Goal: Information Seeking & Learning: Learn about a topic

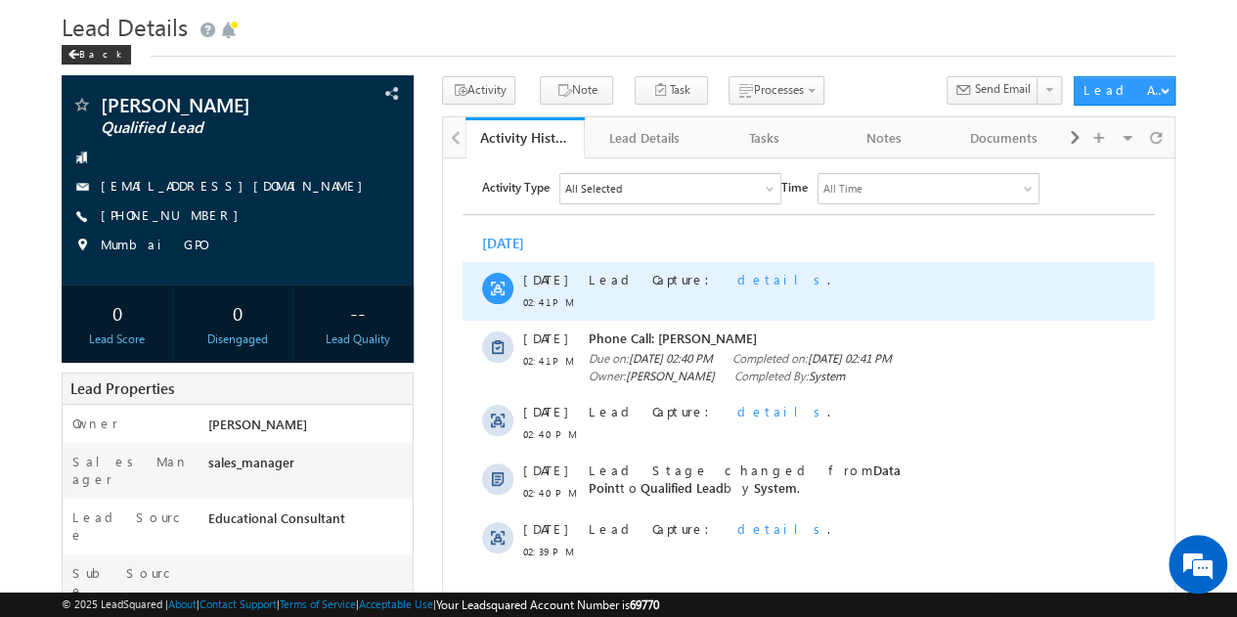
click at [738, 277] on span "details" at bounding box center [783, 278] width 90 height 17
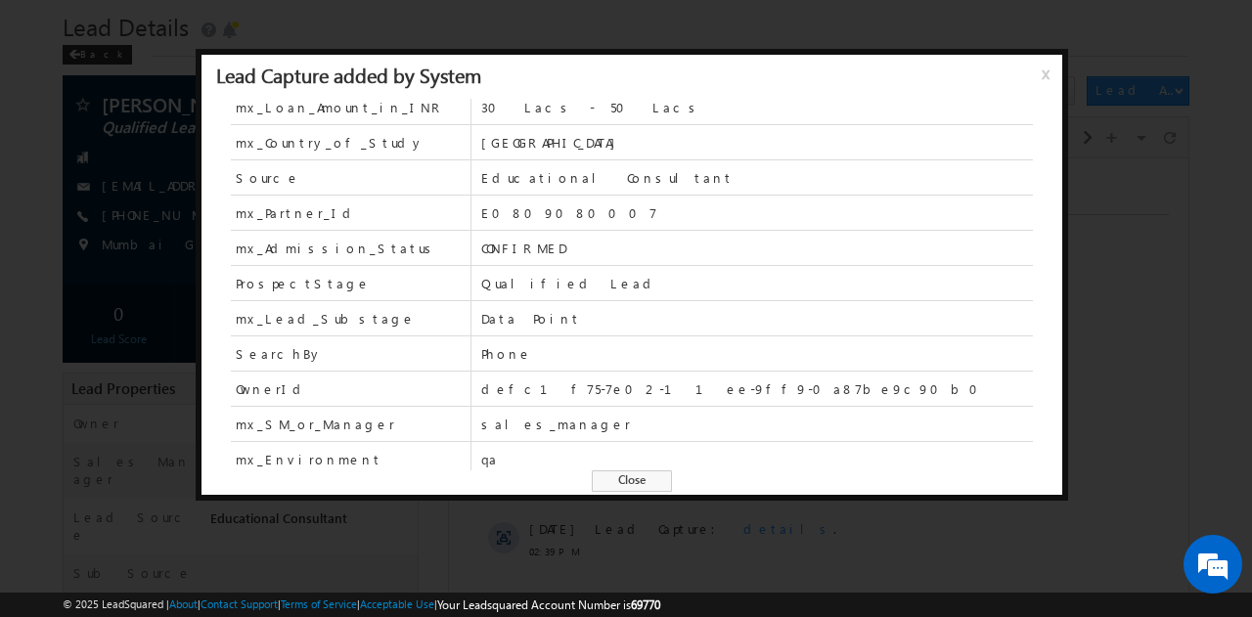
click at [825, 526] on div at bounding box center [626, 308] width 1252 height 617
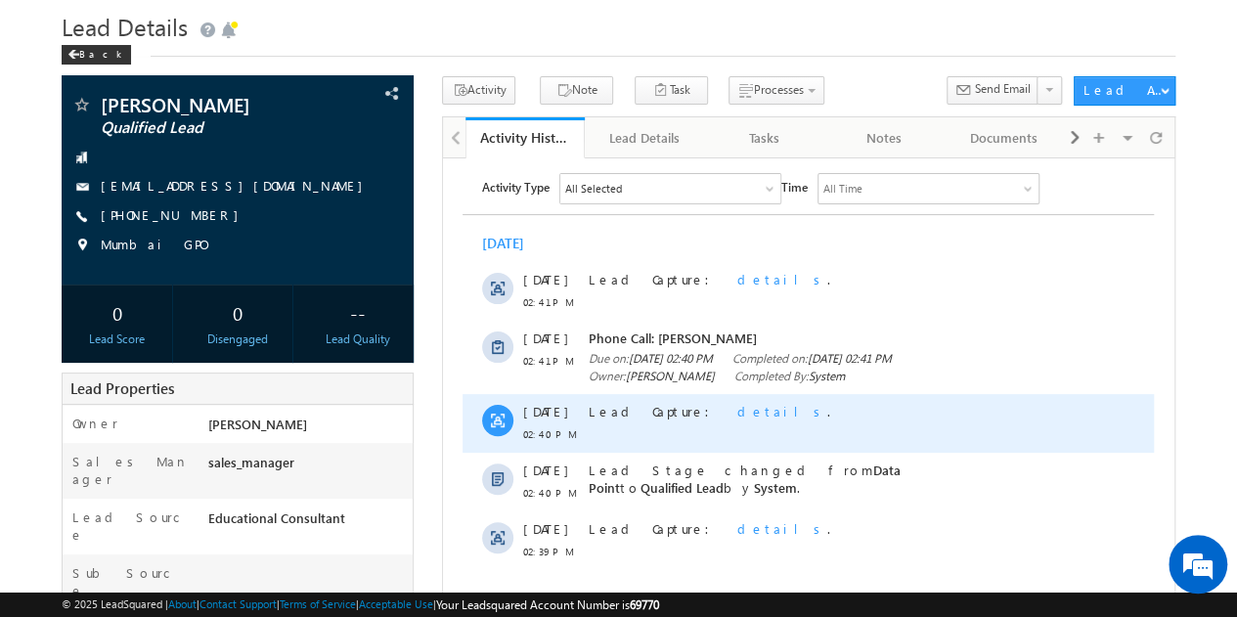
click at [738, 419] on span "details" at bounding box center [783, 410] width 90 height 17
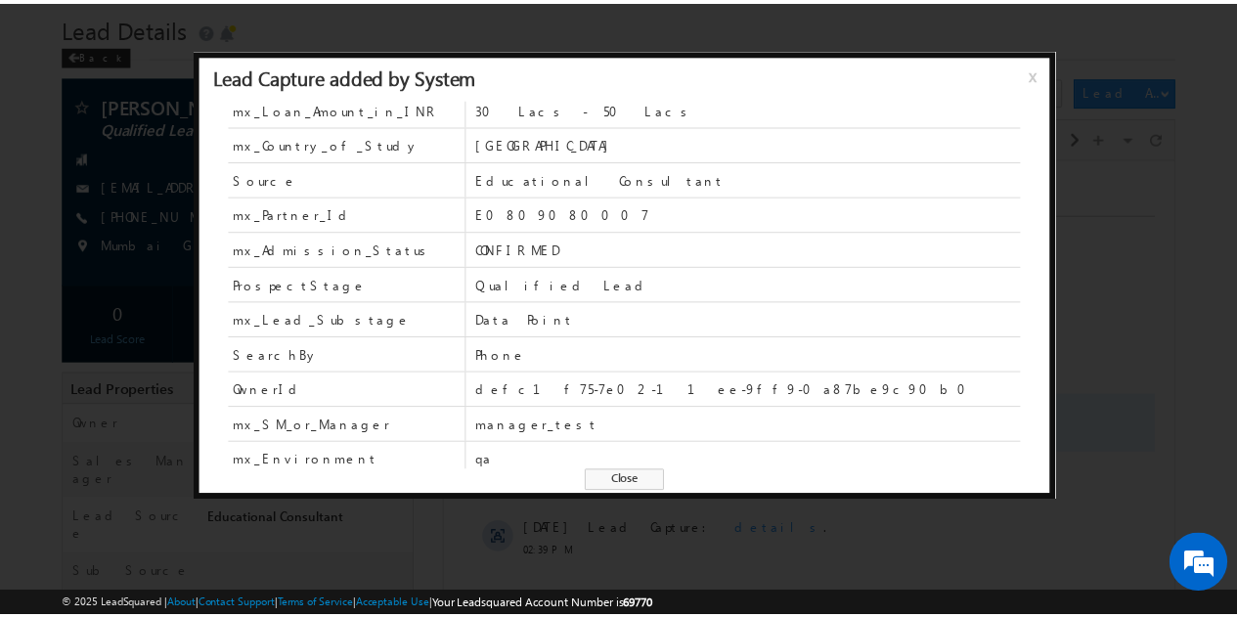
scroll to position [255, 0]
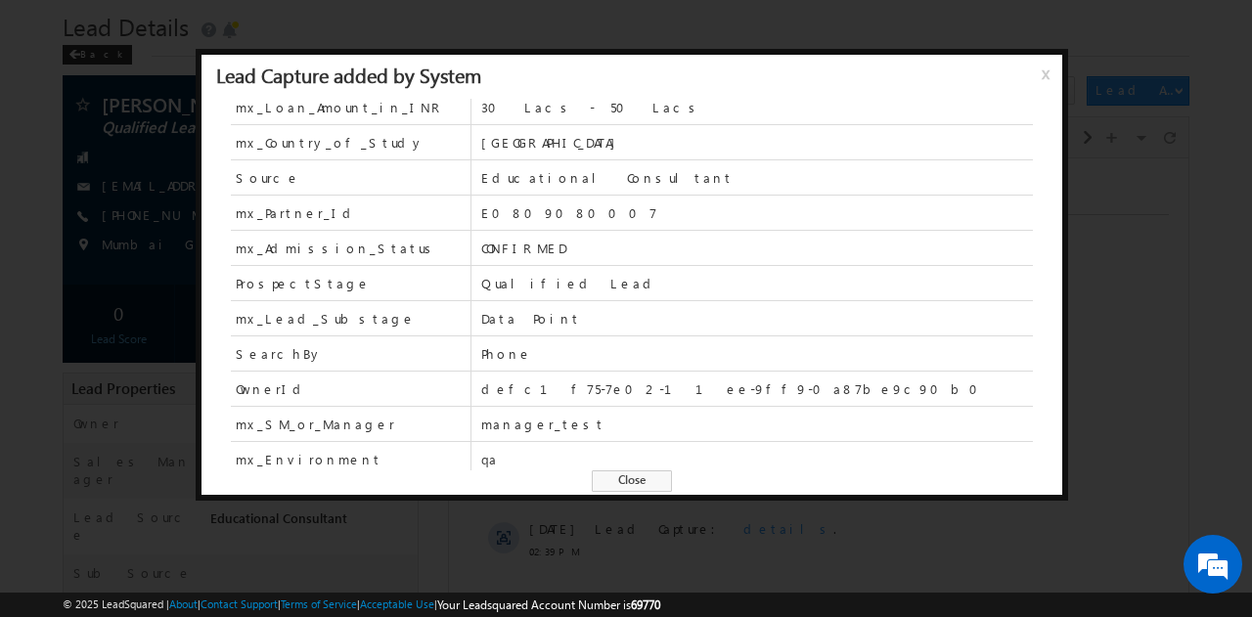
click at [541, 540] on div at bounding box center [626, 308] width 1252 height 617
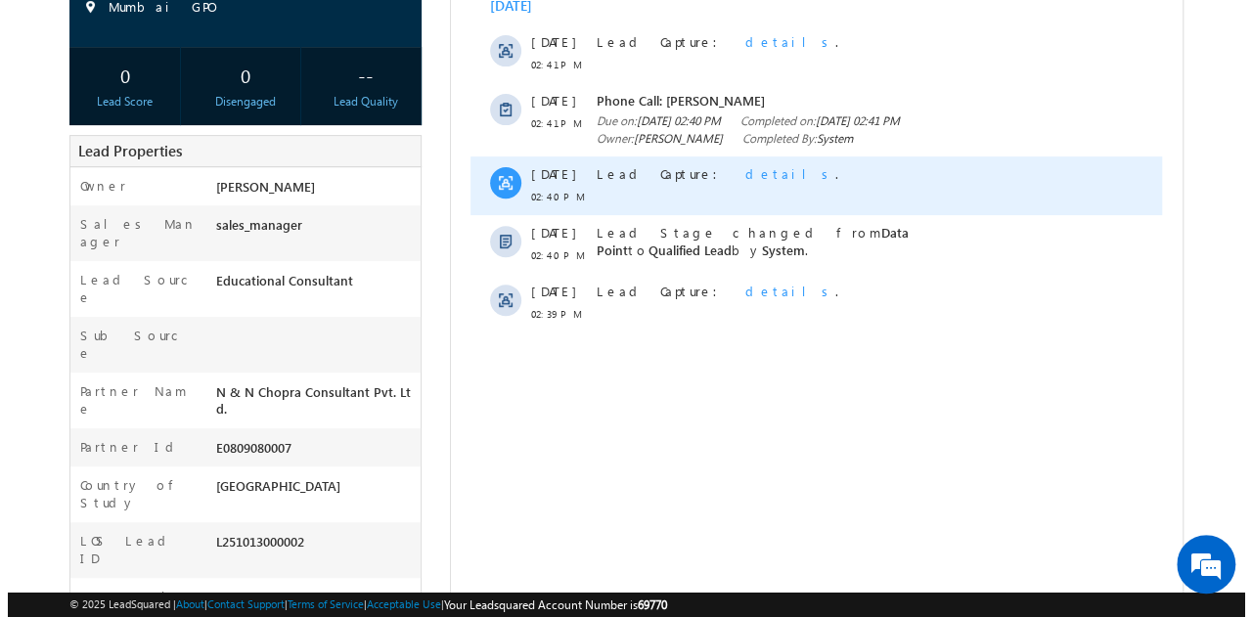
scroll to position [296, 0]
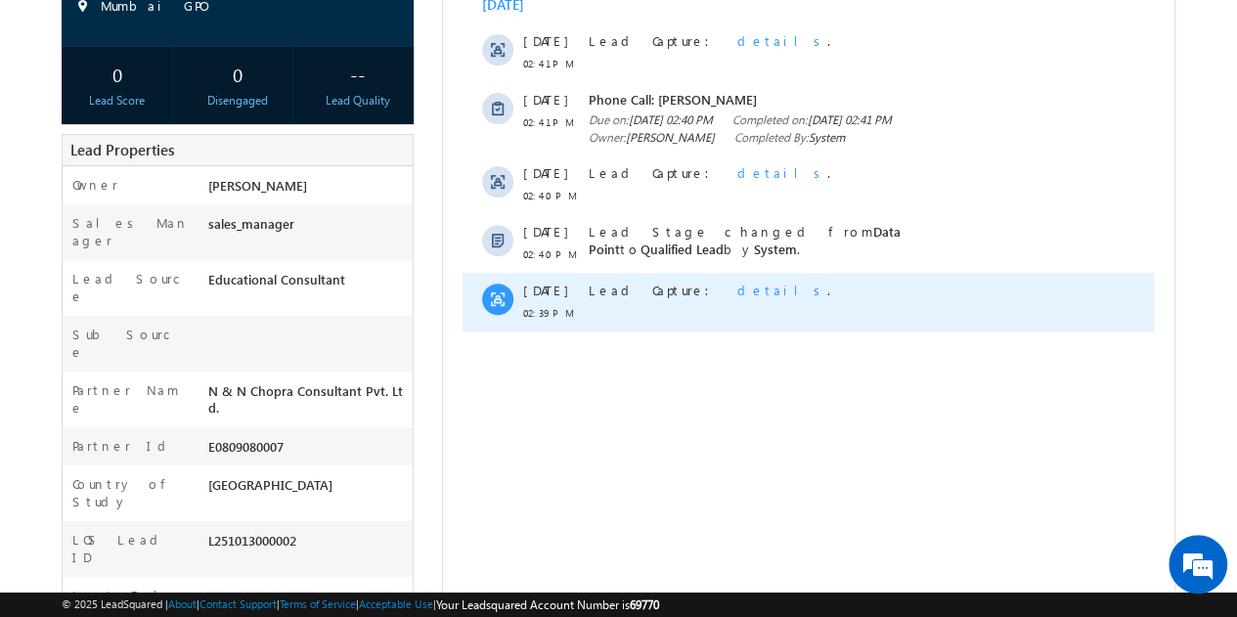
click at [738, 298] on span "details" at bounding box center [783, 290] width 90 height 17
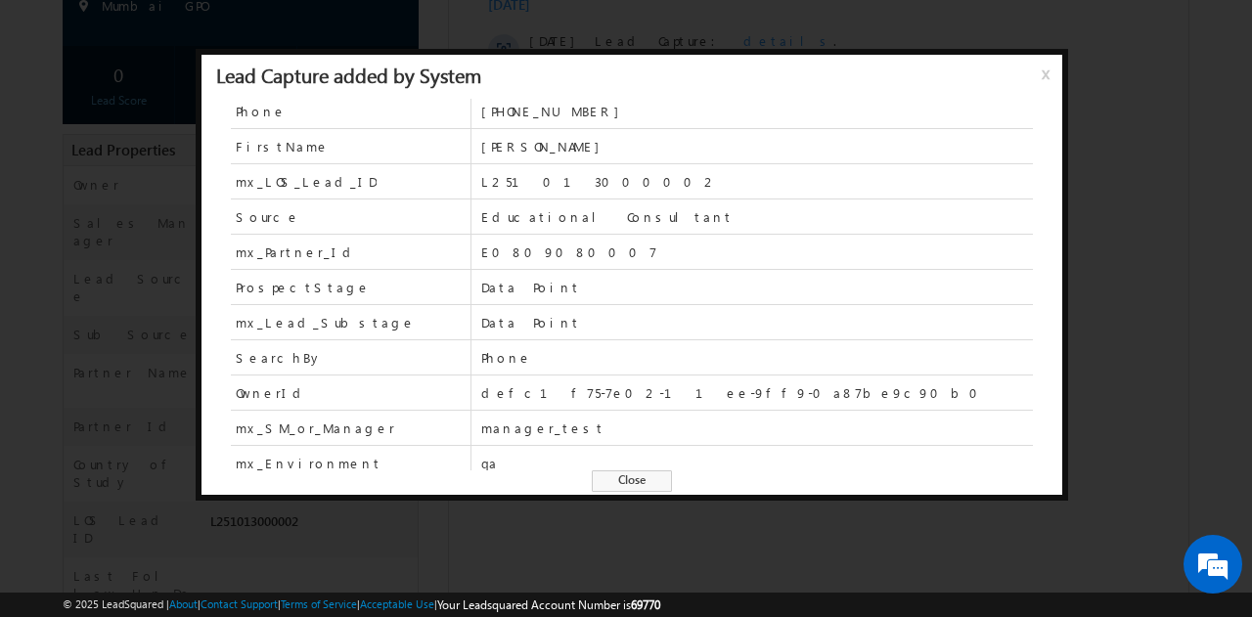
scroll to position [6, 0]
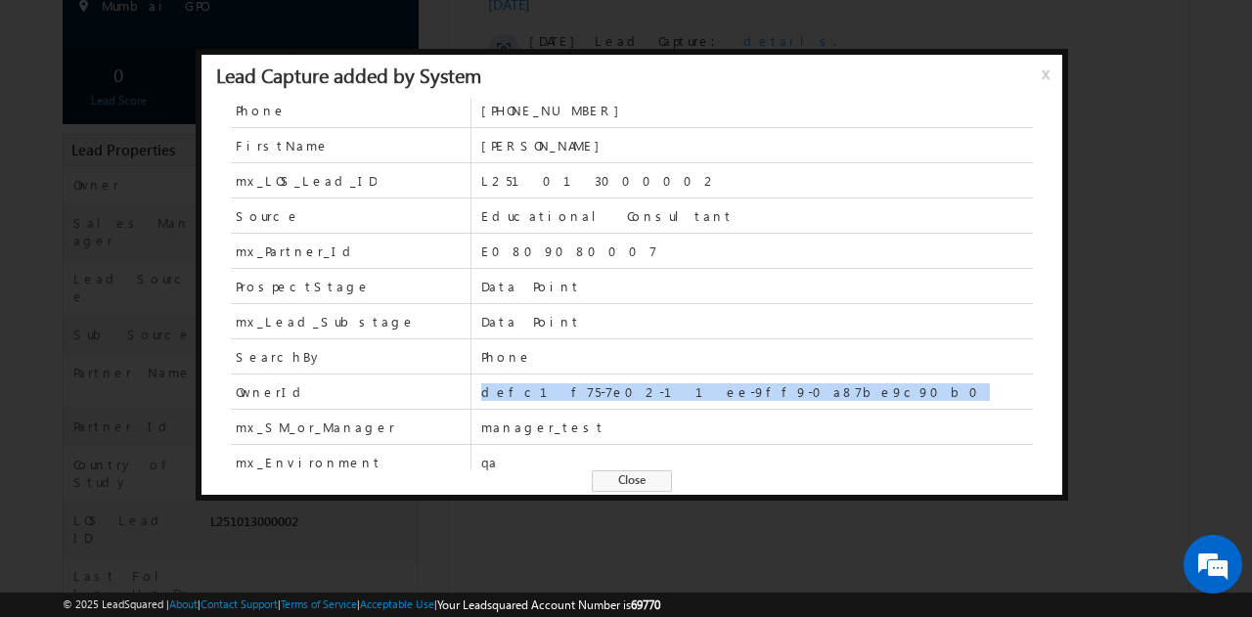
drag, startPoint x: 713, startPoint y: 398, endPoint x: 483, endPoint y: 398, distance: 229.9
click at [483, 398] on span "defc1f75-7e02-11ee-9ff9-0a87be9c90b0" at bounding box center [757, 392] width 552 height 34
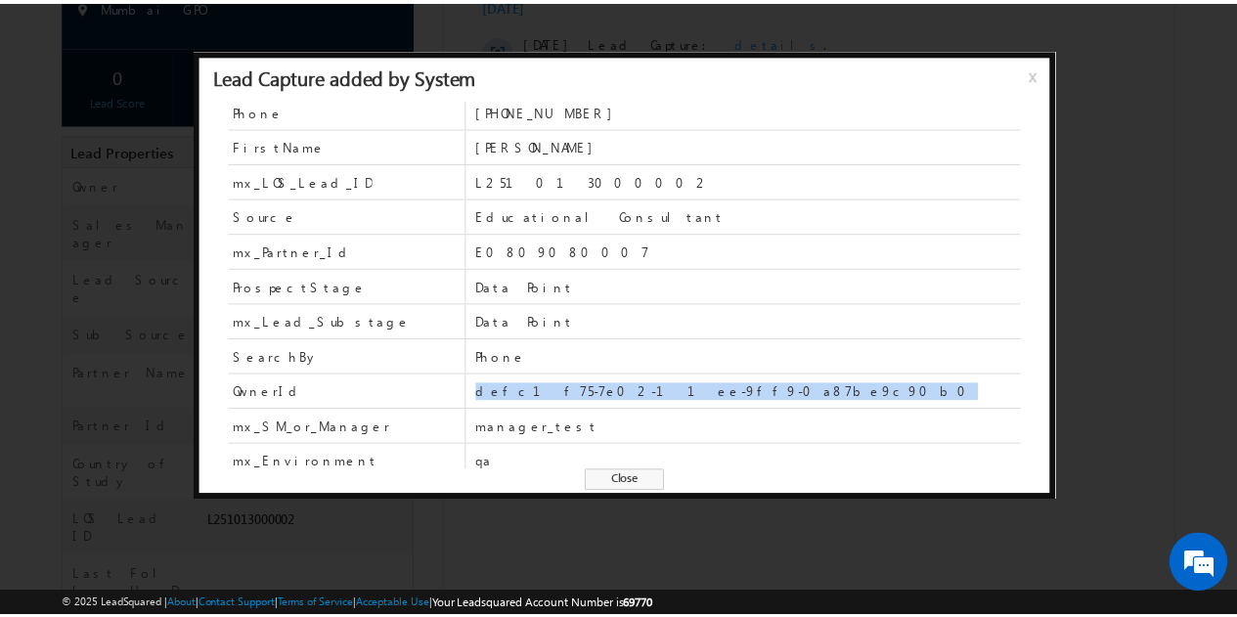
scroll to position [0, 0]
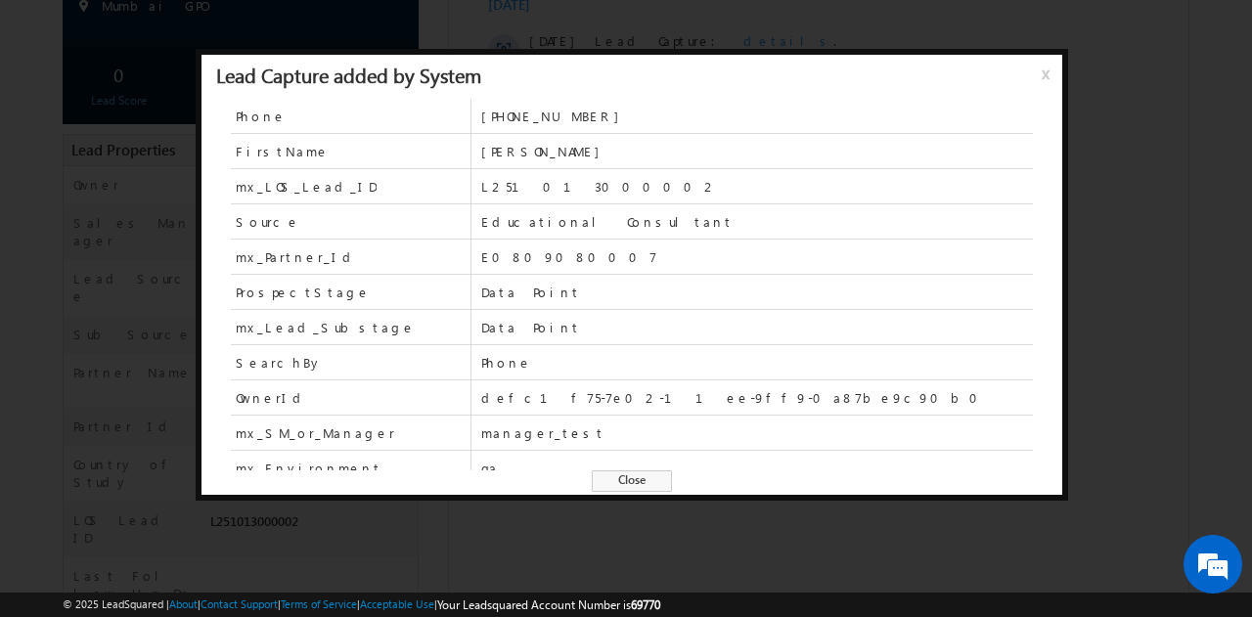
click at [1042, 71] on span "x" at bounding box center [1050, 81] width 16 height 35
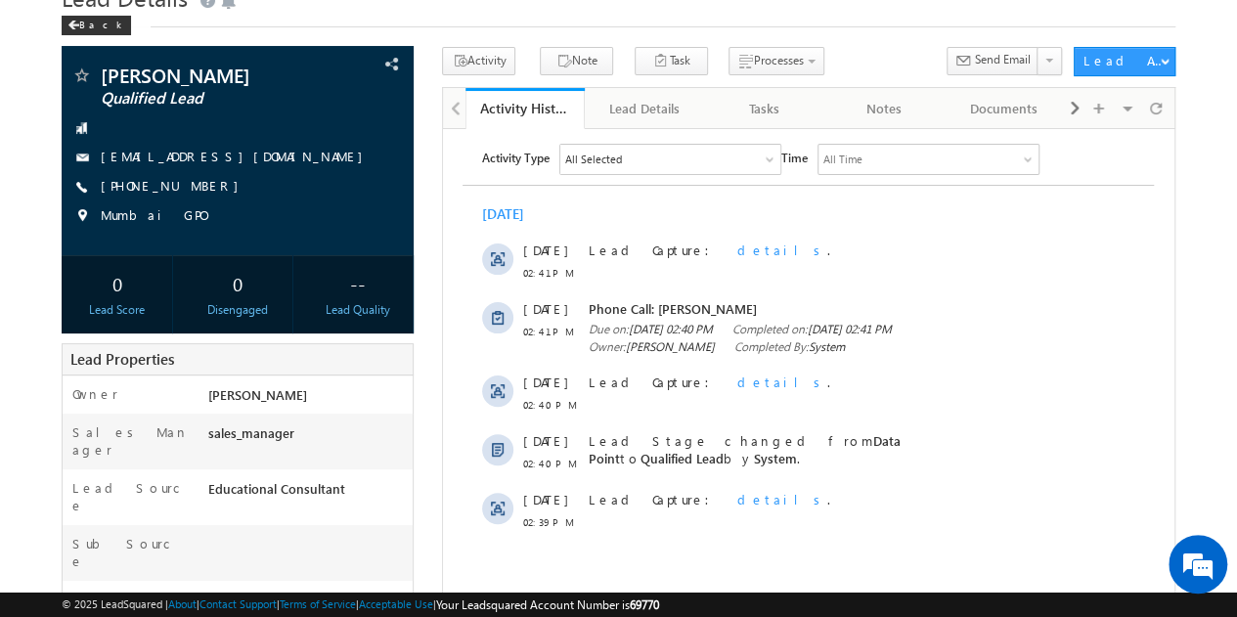
scroll to position [105, 0]
